Goal: Task Accomplishment & Management: Use online tool/utility

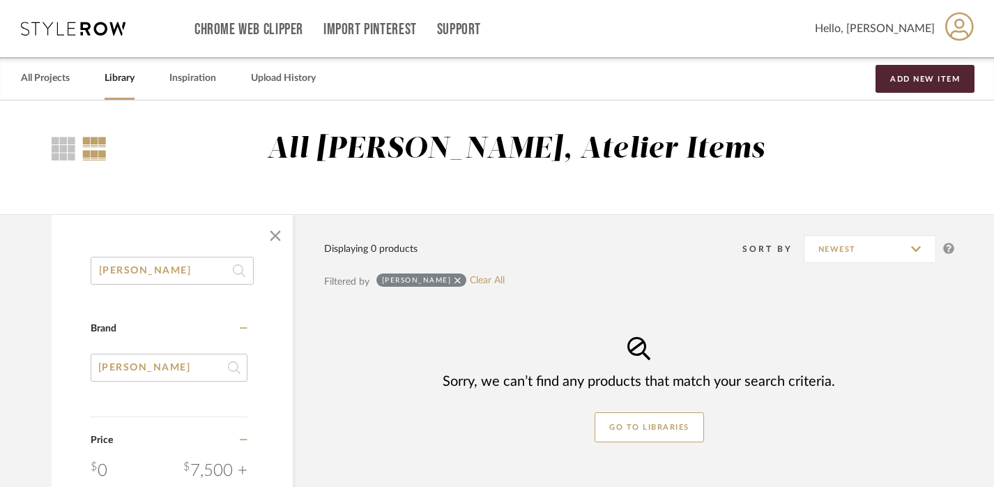
click at [455, 282] on icon at bounding box center [458, 280] width 6 height 10
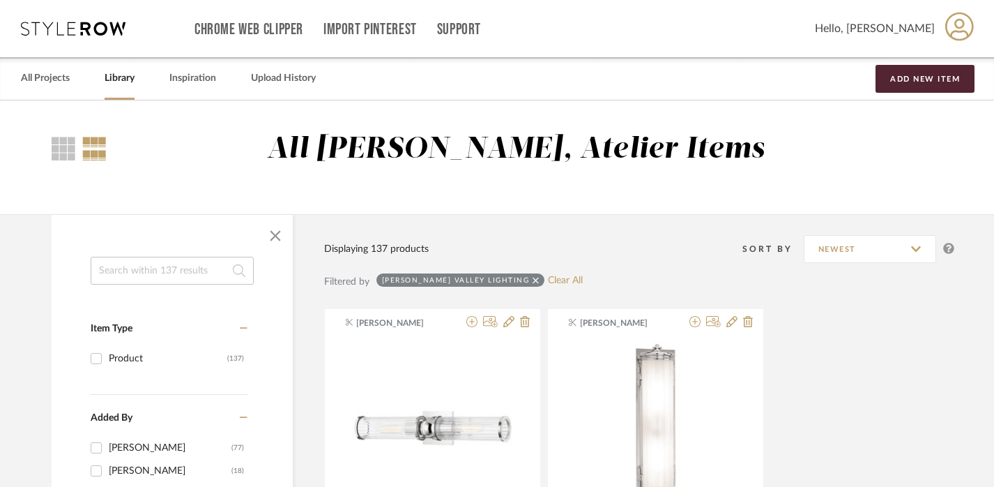
click at [183, 272] on input at bounding box center [172, 271] width 163 height 28
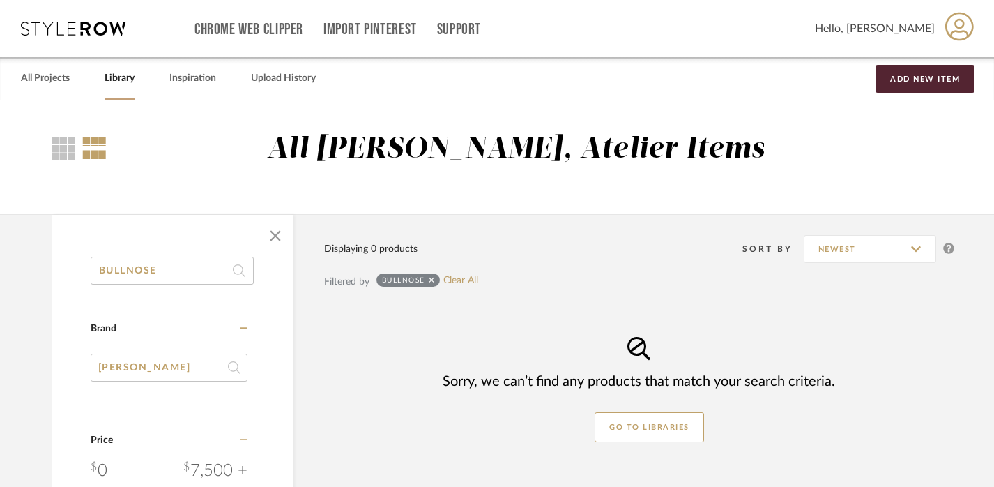
type input "BULLNOSE"
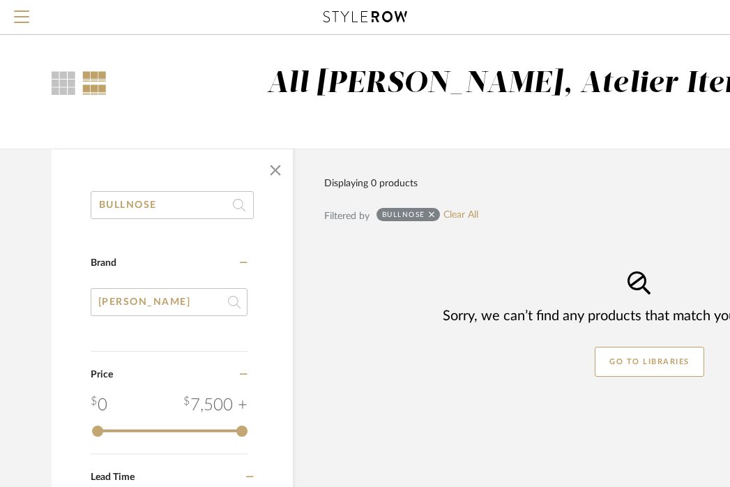
click at [142, 201] on input "BULLNOSE" at bounding box center [172, 205] width 163 height 28
click at [432, 211] on icon at bounding box center [432, 215] width 6 height 10
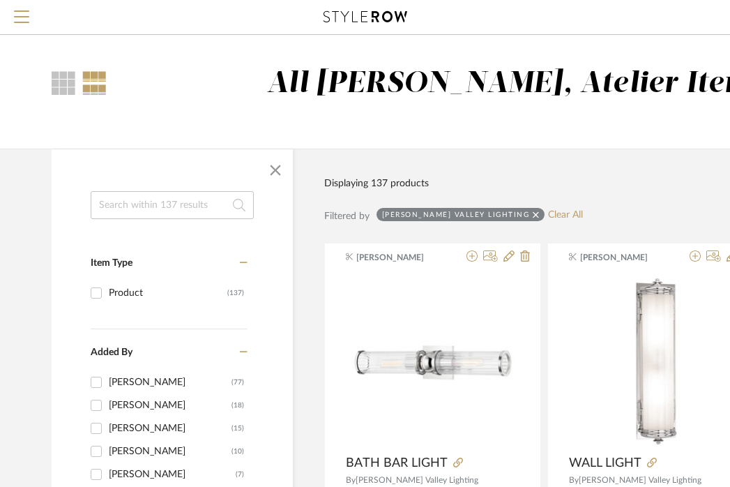
click at [533, 215] on icon at bounding box center [536, 215] width 6 height 10
checkbox input "false"
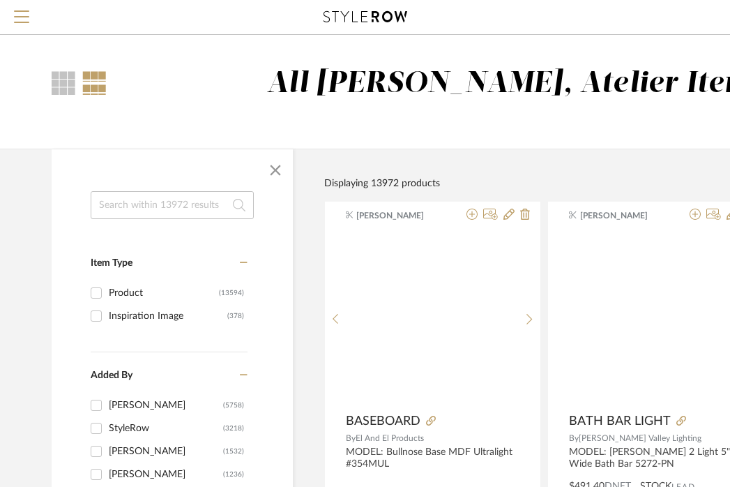
click at [194, 201] on input at bounding box center [172, 205] width 163 height 28
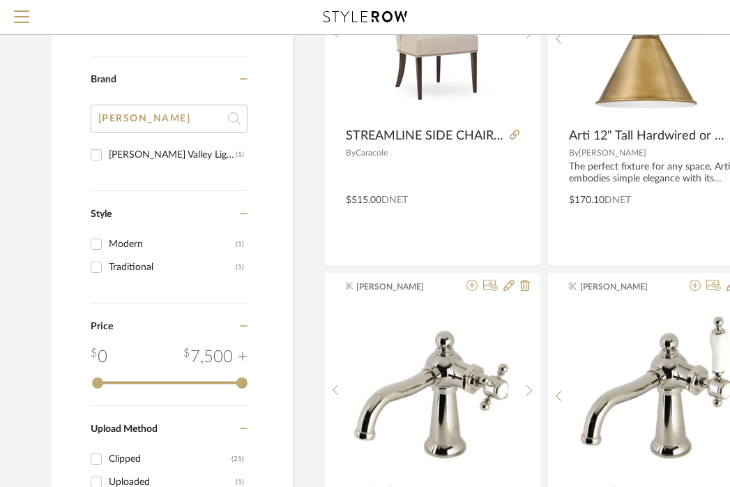
scroll to position [679, 0]
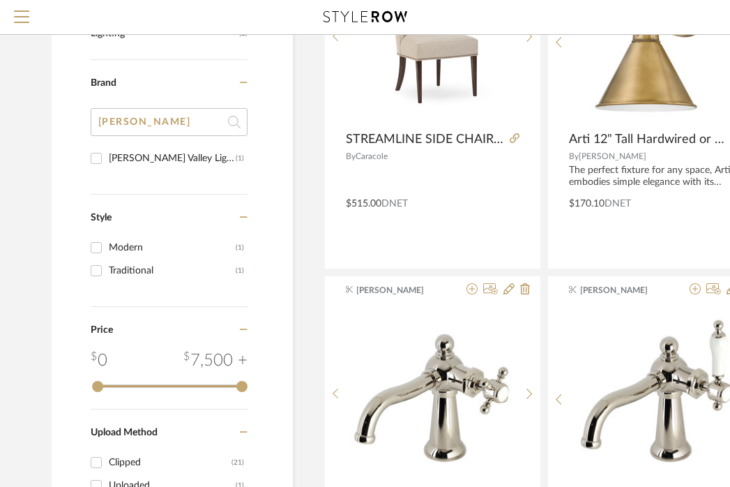
type input "STREAMLINE"
click at [104, 119] on input "[PERSON_NAME]" at bounding box center [169, 122] width 157 height 28
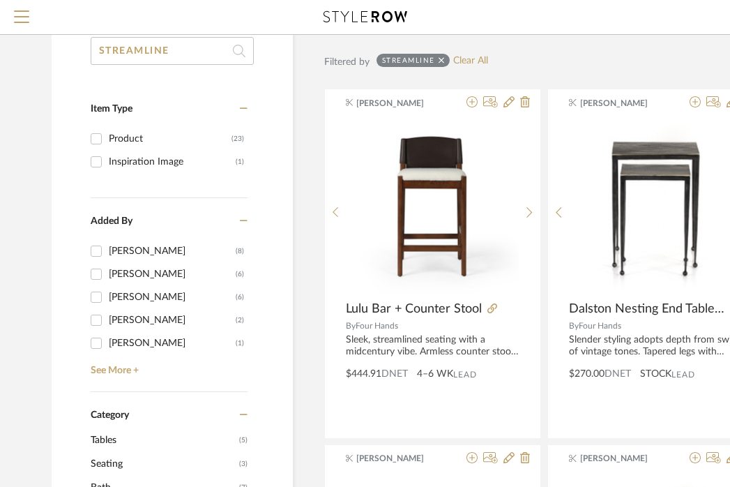
scroll to position [0, 0]
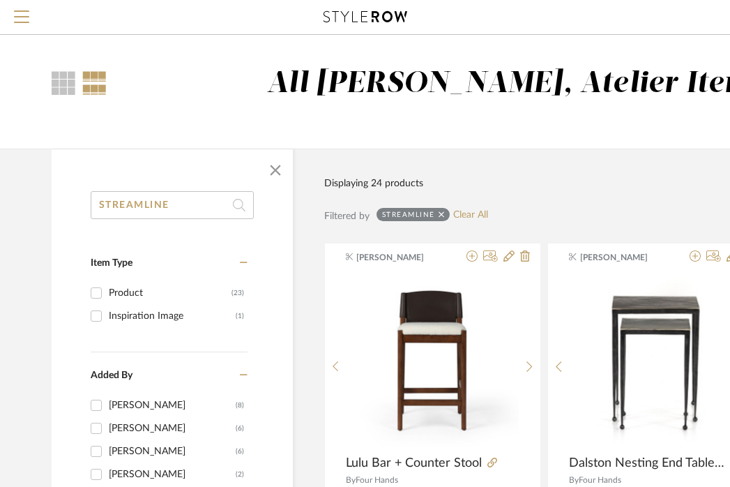
click at [441, 214] on icon at bounding box center [442, 214] width 6 height 6
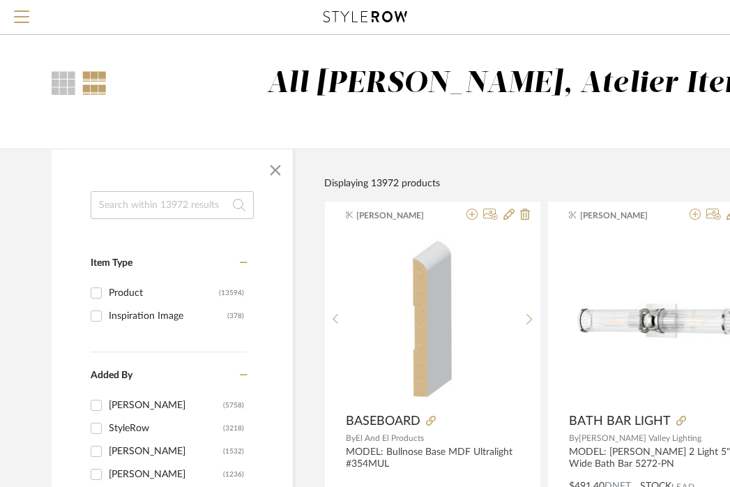
click at [174, 210] on input at bounding box center [172, 205] width 163 height 28
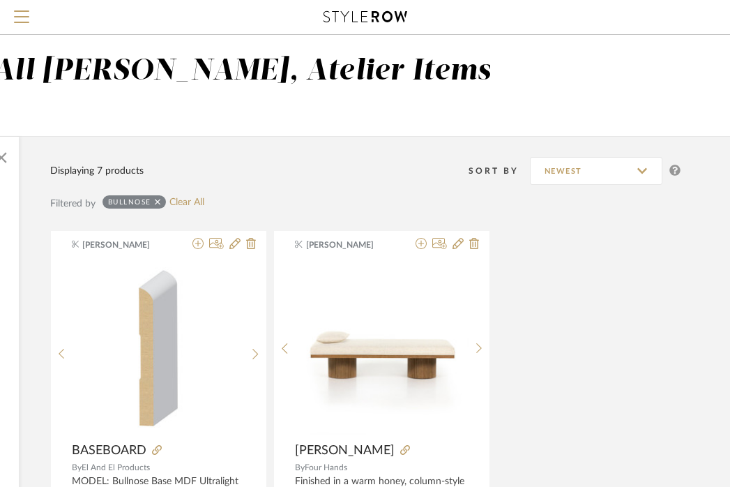
scroll to position [0, 274]
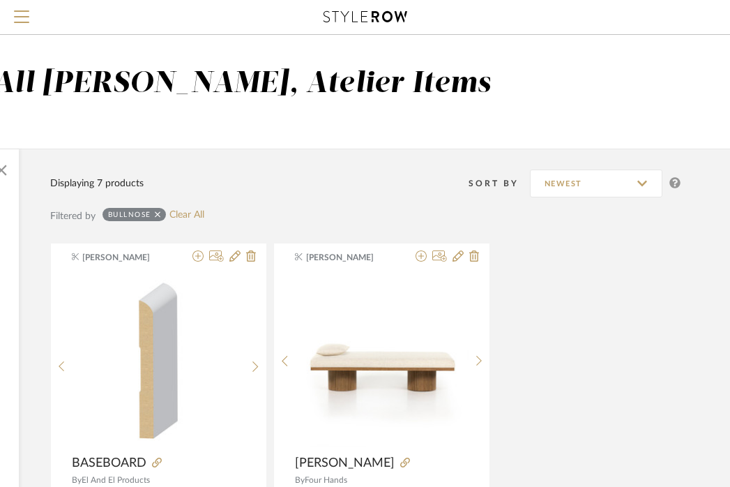
type input "BULLNOSE"
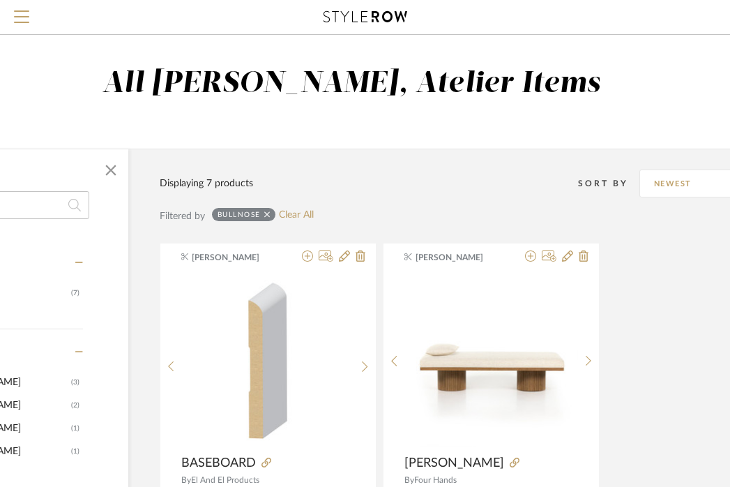
scroll to position [0, 0]
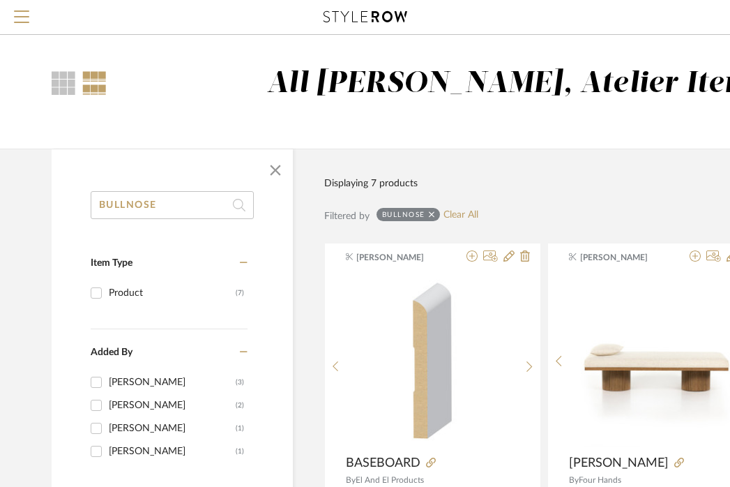
click at [429, 211] on icon at bounding box center [432, 215] width 6 height 10
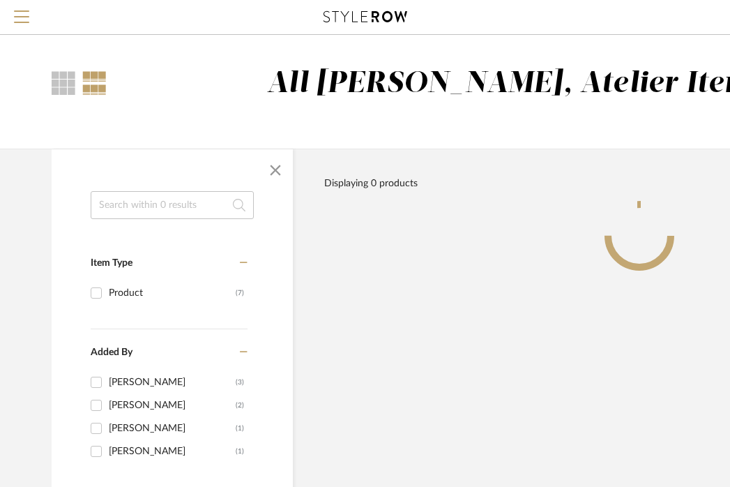
click at [177, 206] on input at bounding box center [172, 205] width 163 height 28
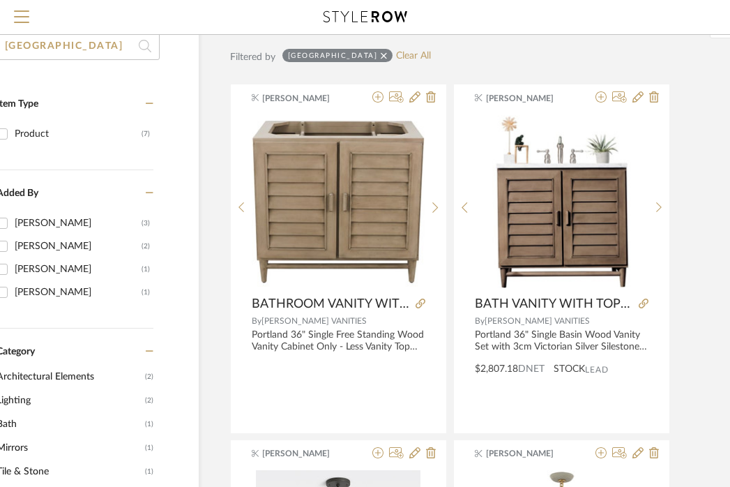
scroll to position [0, 94]
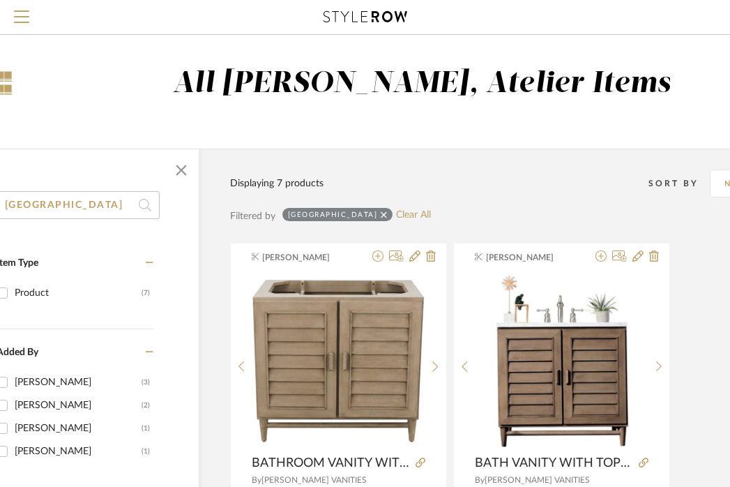
click at [93, 211] on input "[GEOGRAPHIC_DATA]" at bounding box center [78, 205] width 163 height 28
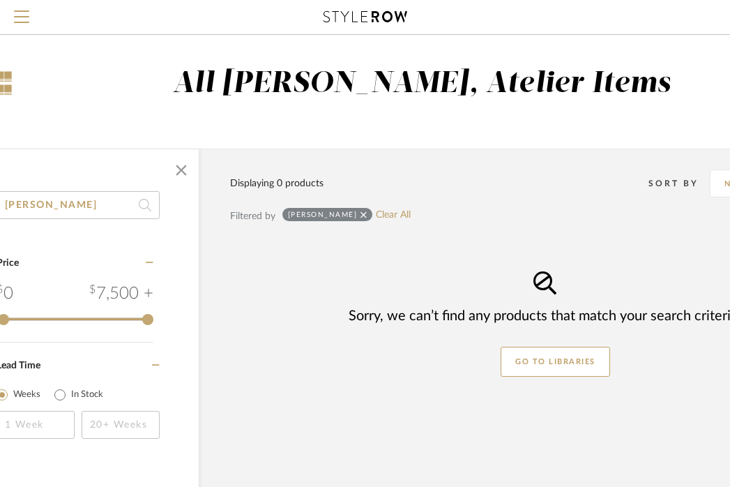
type input "[PERSON_NAME]"
click at [80, 210] on input "[PERSON_NAME]" at bounding box center [78, 205] width 163 height 28
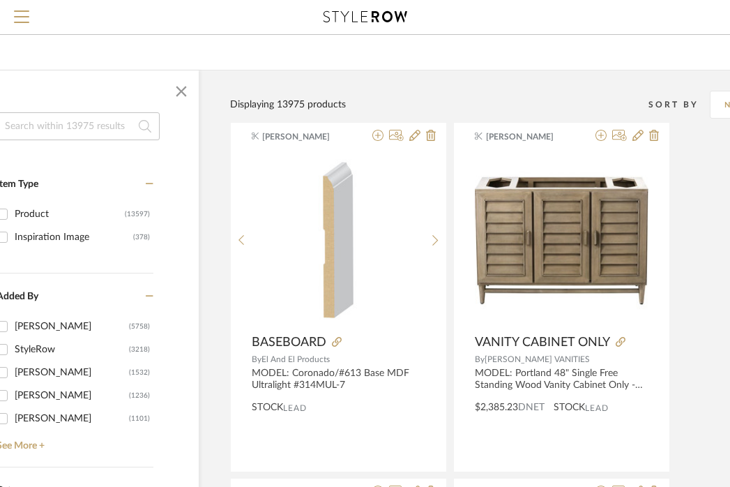
scroll to position [82, 94]
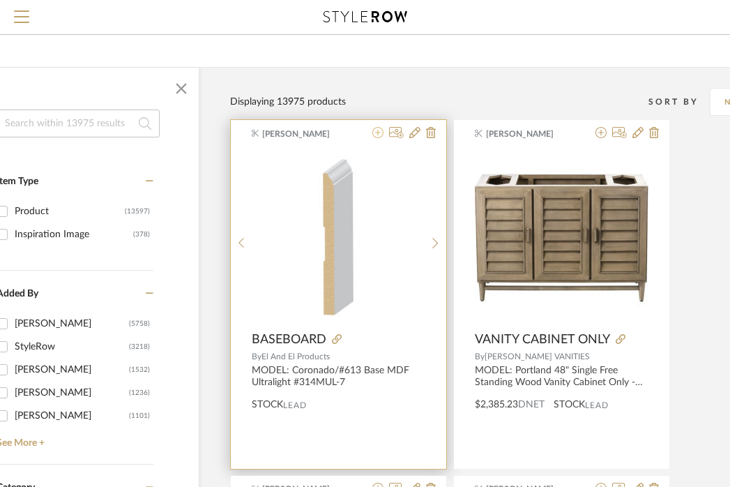
click at [382, 136] on icon at bounding box center [377, 132] width 11 height 11
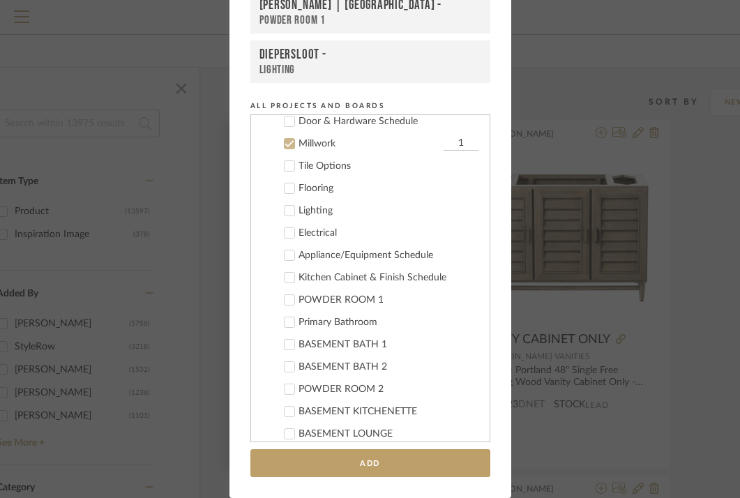
scroll to position [938, 0]
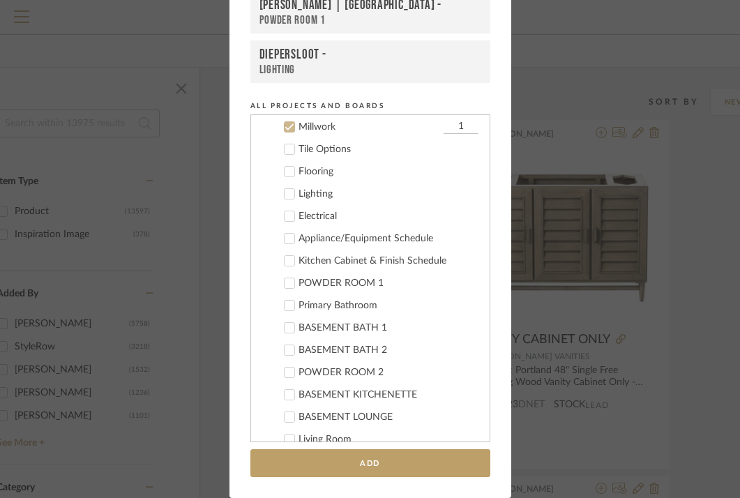
click at [311, 130] on div "Millwork" at bounding box center [369, 127] width 142 height 12
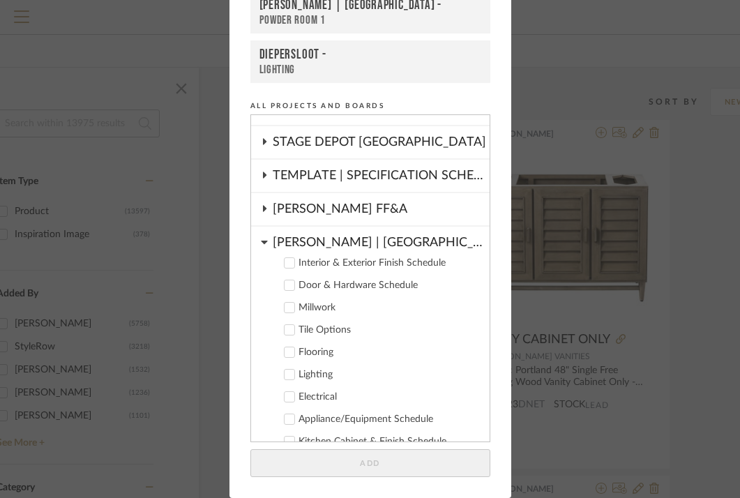
scroll to position [756, 0]
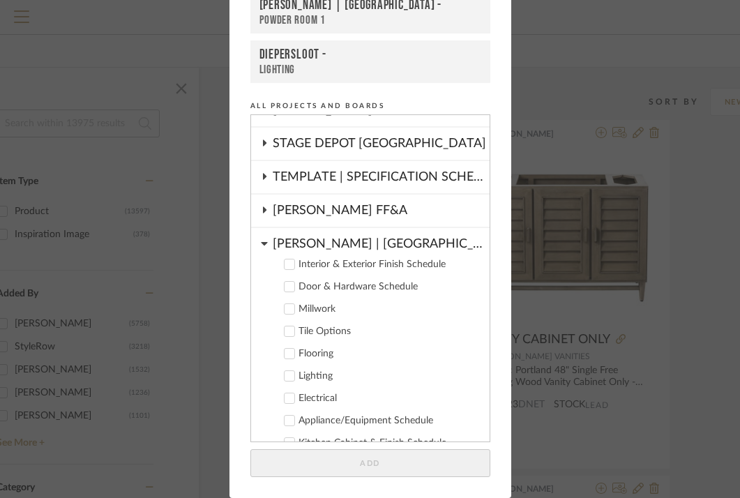
click at [293, 244] on div "[PERSON_NAME] | [GEOGRAPHIC_DATA]" at bounding box center [381, 240] width 217 height 24
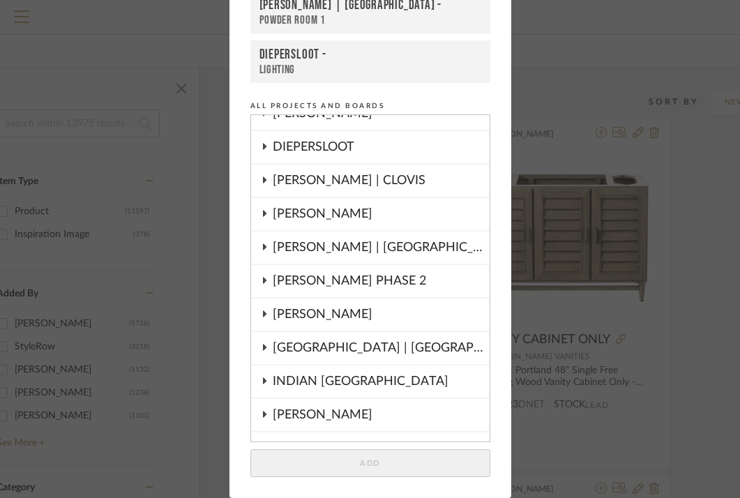
scroll to position [135, 0]
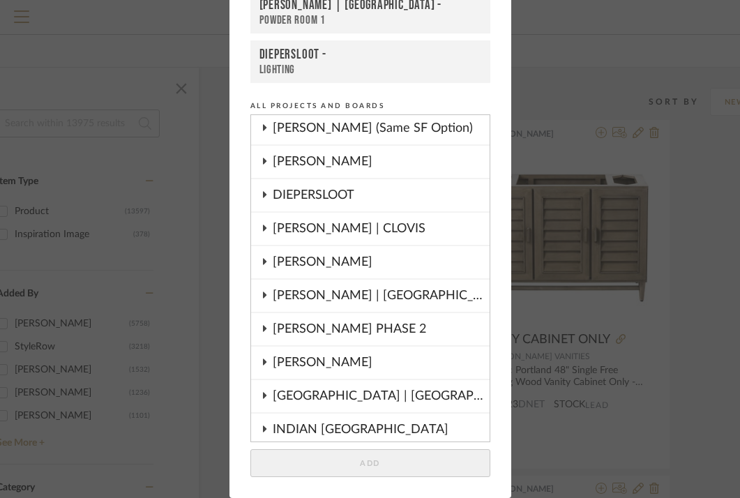
click at [284, 195] on div "DIEPERSLOOT" at bounding box center [381, 195] width 217 height 32
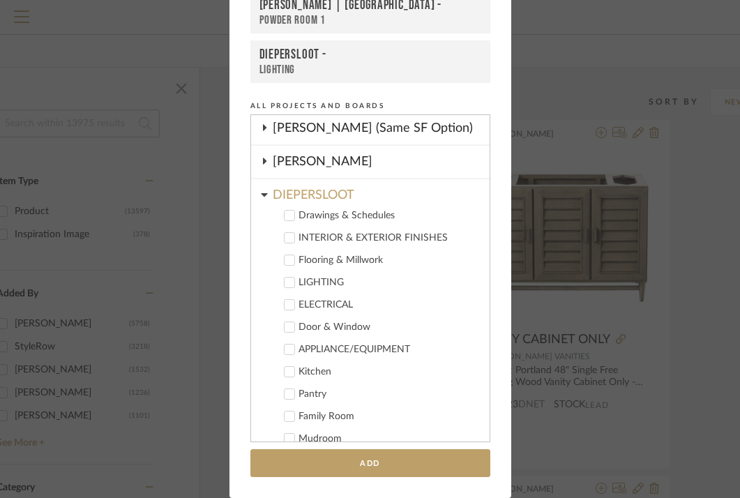
click at [309, 259] on div "Flooring & Millwork" at bounding box center [388, 260] width 180 height 12
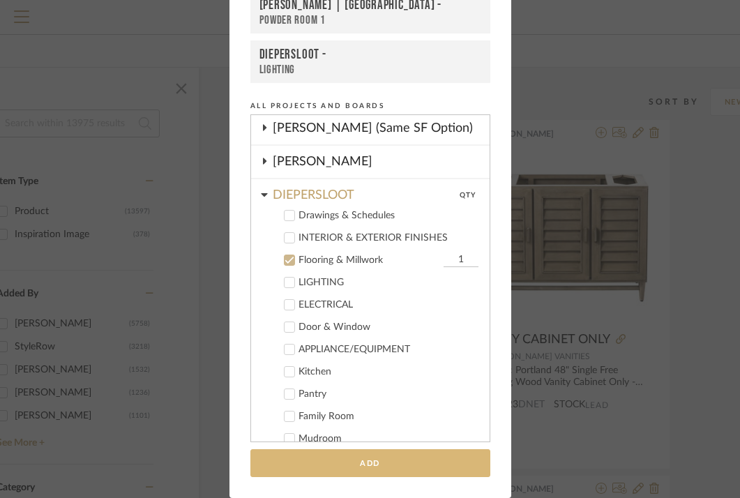
click at [344, 454] on button "Add" at bounding box center [370, 463] width 240 height 29
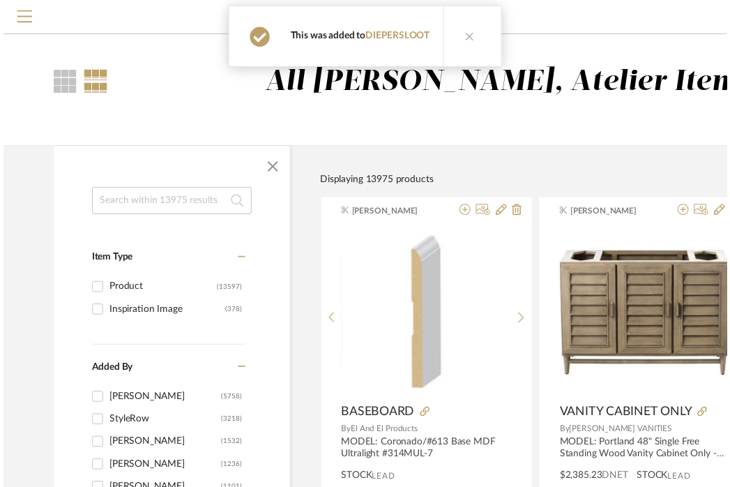
scroll to position [82, 94]
